Goal: Information Seeking & Learning: Learn about a topic

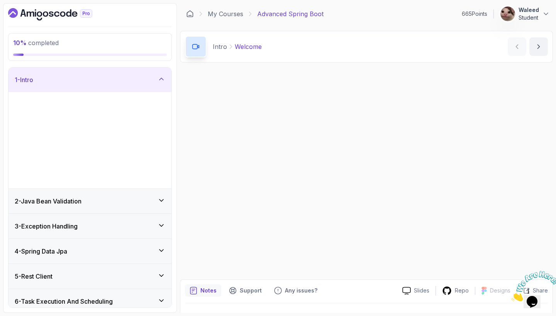
click at [511, 296] on icon "Close" at bounding box center [511, 299] width 0 height 7
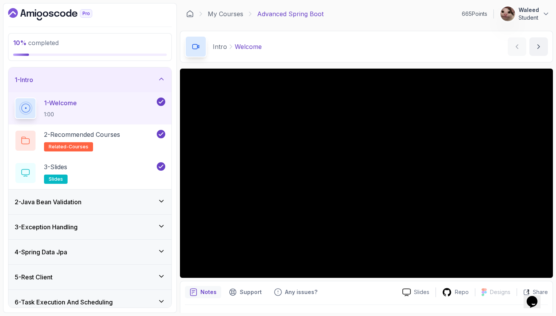
click at [137, 79] on div "1 - Intro" at bounding box center [90, 79] width 150 height 9
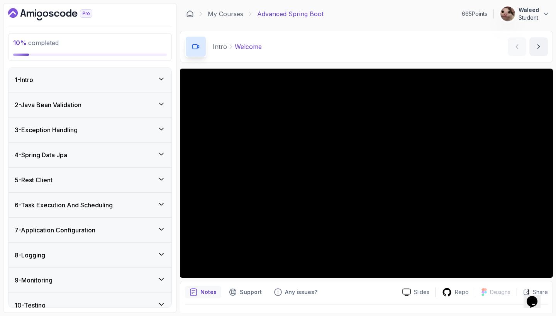
click at [152, 103] on div "2 - Java Bean Validation" at bounding box center [90, 104] width 150 height 9
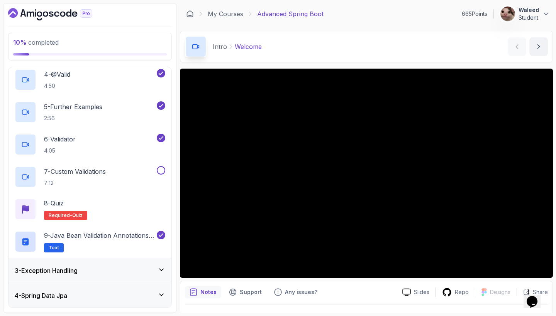
scroll to position [151, 0]
click at [100, 170] on p "7 - Custom Validations" at bounding box center [75, 170] width 62 height 9
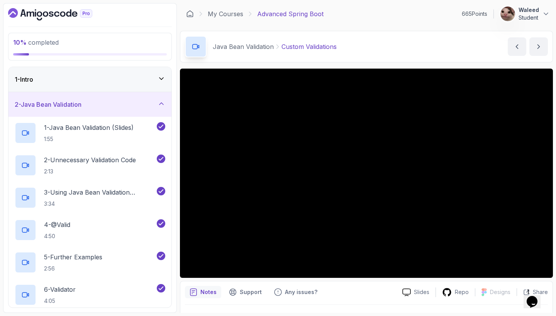
click at [162, 104] on icon at bounding box center [161, 104] width 4 height 2
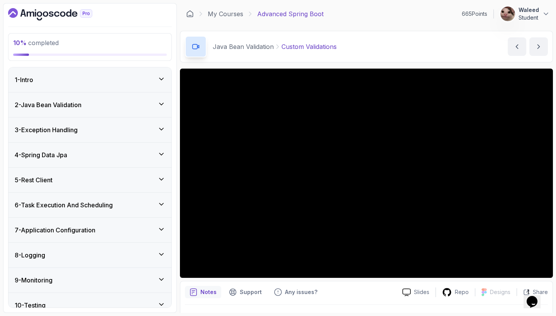
click at [159, 124] on div "3 - Exception Handling" at bounding box center [89, 130] width 163 height 25
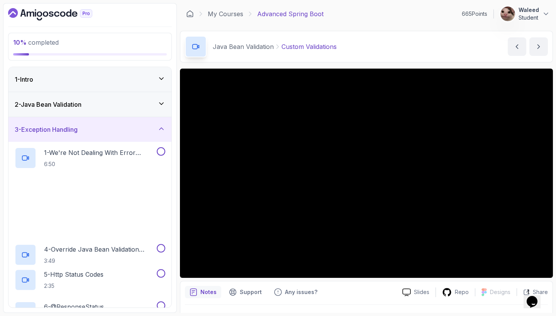
click at [159, 124] on div "3 - Exception Handling" at bounding box center [89, 129] width 163 height 25
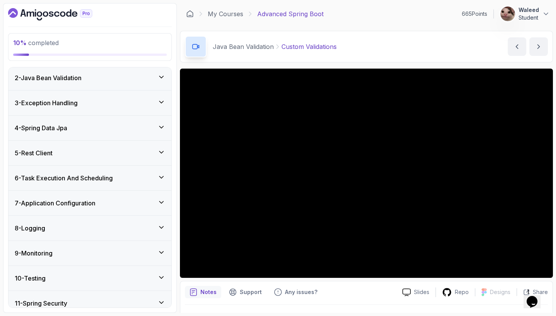
scroll to position [28, 0]
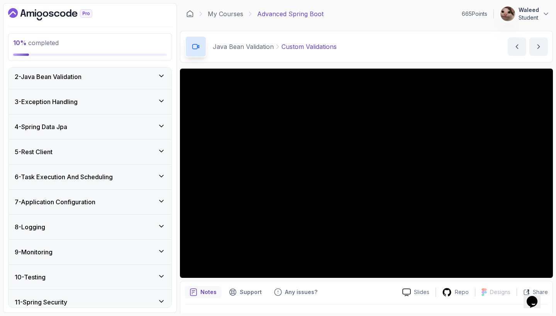
click at [159, 128] on icon at bounding box center [161, 126] width 8 height 8
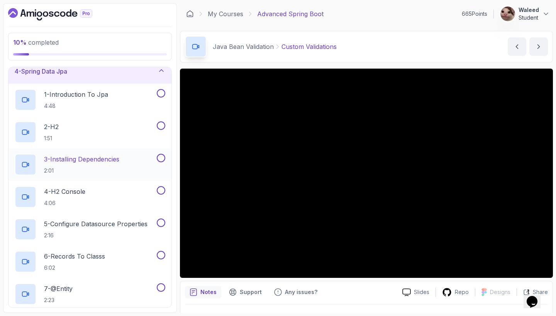
scroll to position [79, 0]
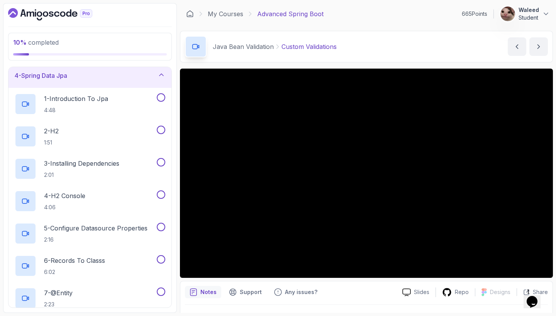
click at [159, 80] on div "4 - Spring Data Jpa" at bounding box center [90, 75] width 150 height 9
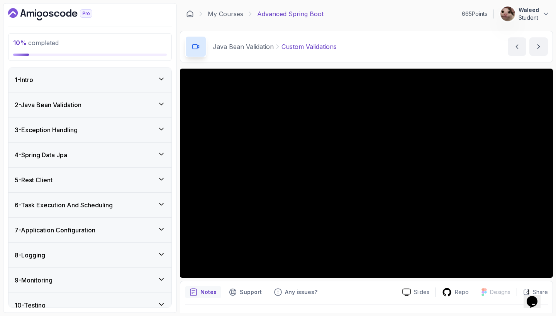
scroll to position [0, 0]
